Goal: Find specific page/section: Find specific page/section

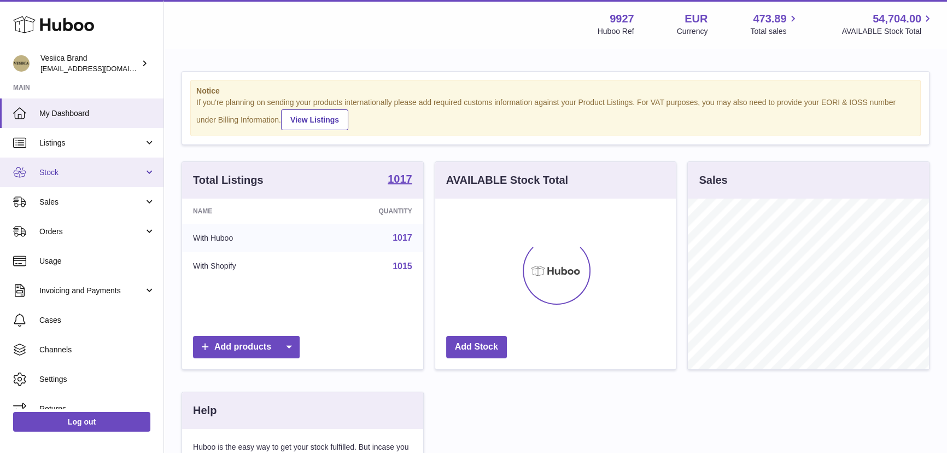
scroll to position [170, 241]
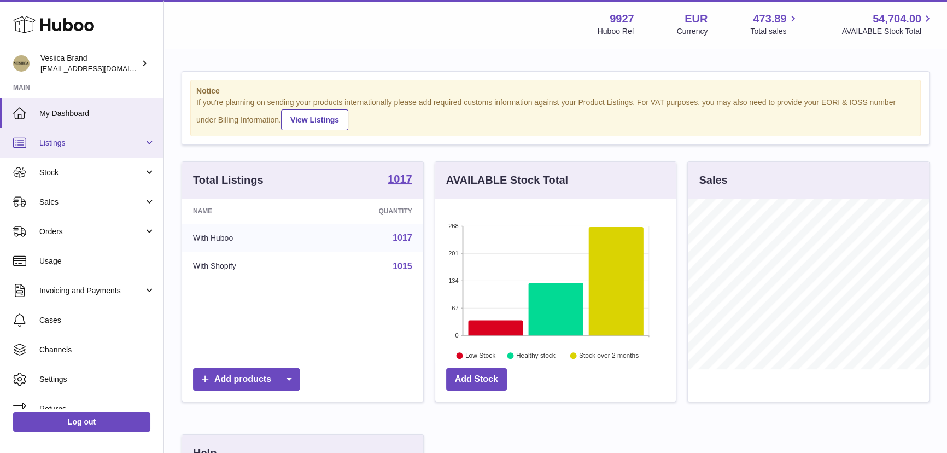
click at [44, 141] on span "Listings" at bounding box center [91, 143] width 104 height 10
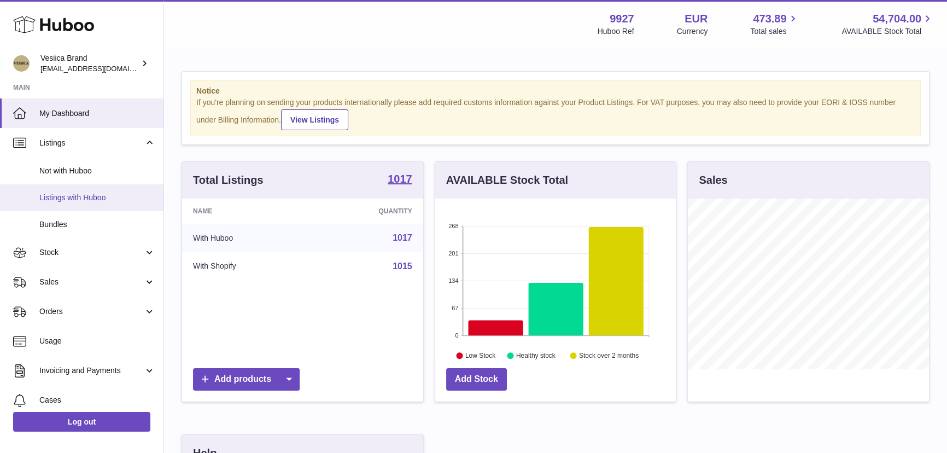
click at [71, 201] on span "Listings with Huboo" at bounding box center [97, 197] width 116 height 10
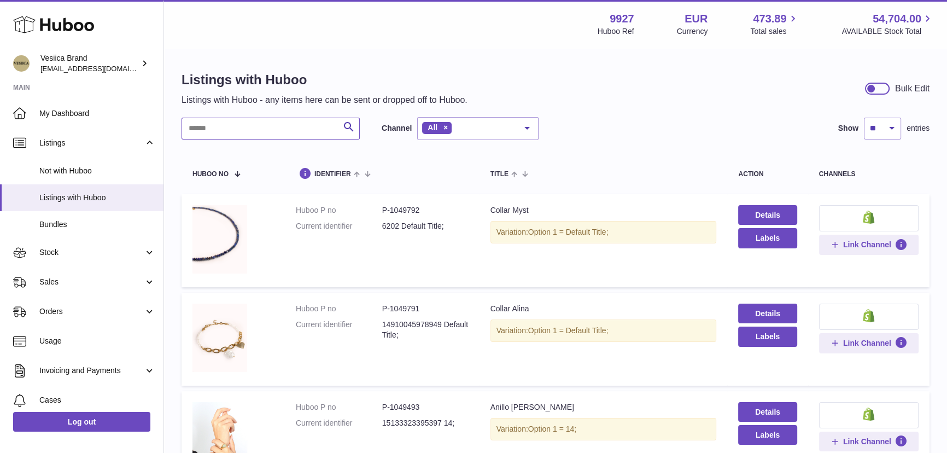
click at [197, 131] on input "text" at bounding box center [271, 129] width 178 height 22
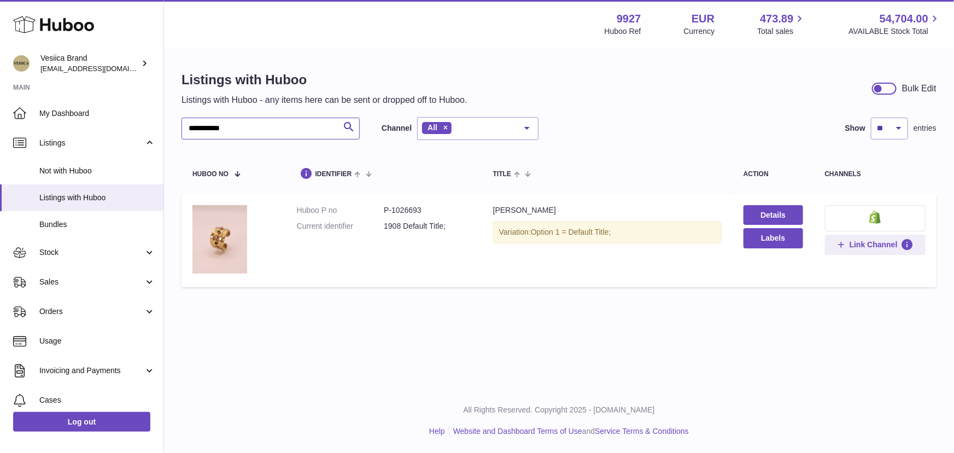
type input "**********"
click at [413, 209] on dd "P-1026693" at bounding box center [427, 210] width 87 height 10
copy dd "1026693"
